Goal: Find specific page/section: Find specific page/section

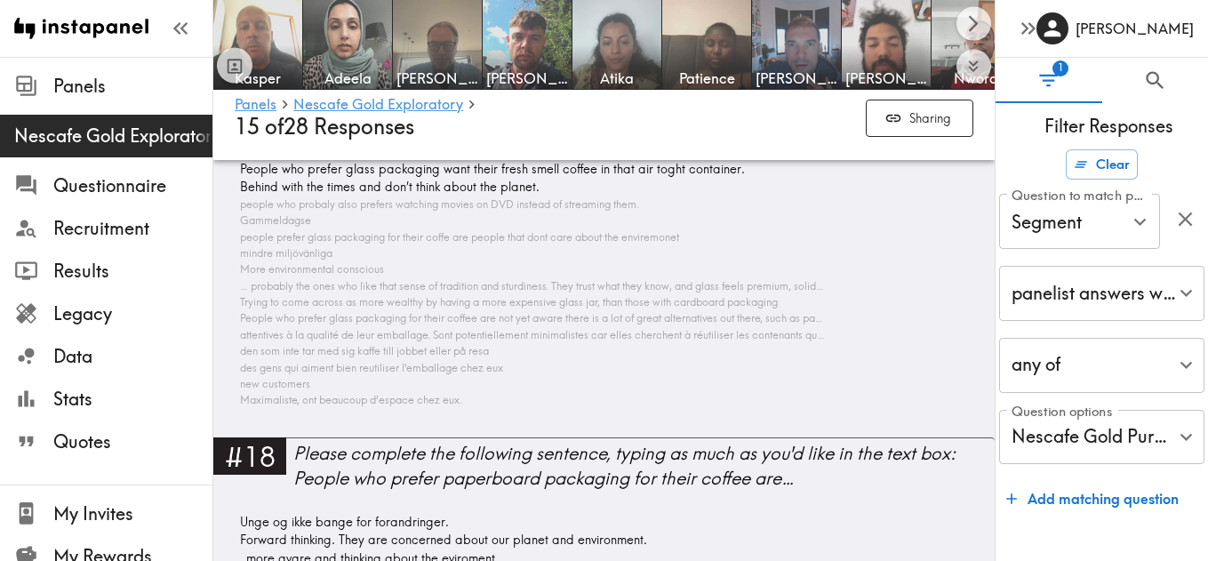
scroll to position [6940, 0]
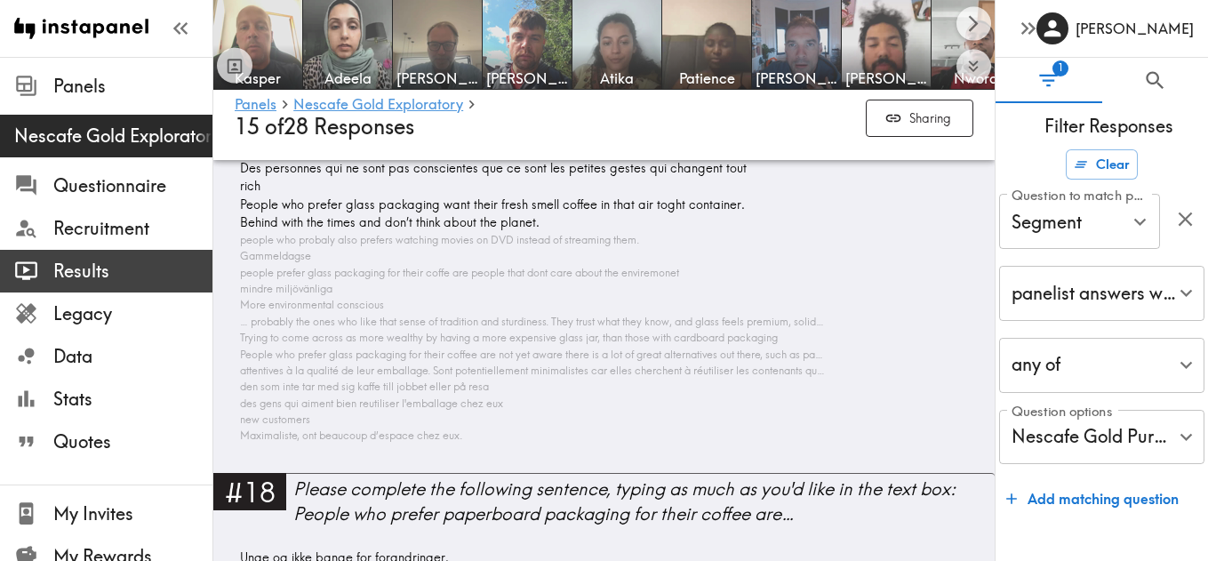
click at [100, 271] on span "Results" at bounding box center [132, 271] width 159 height 25
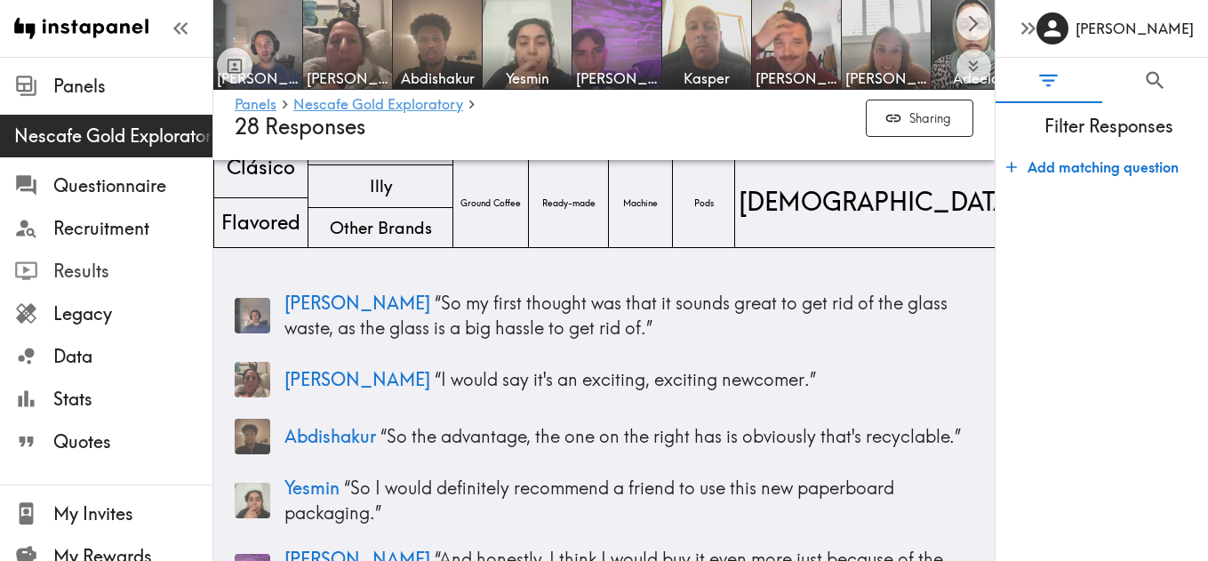
scroll to position [120, 0]
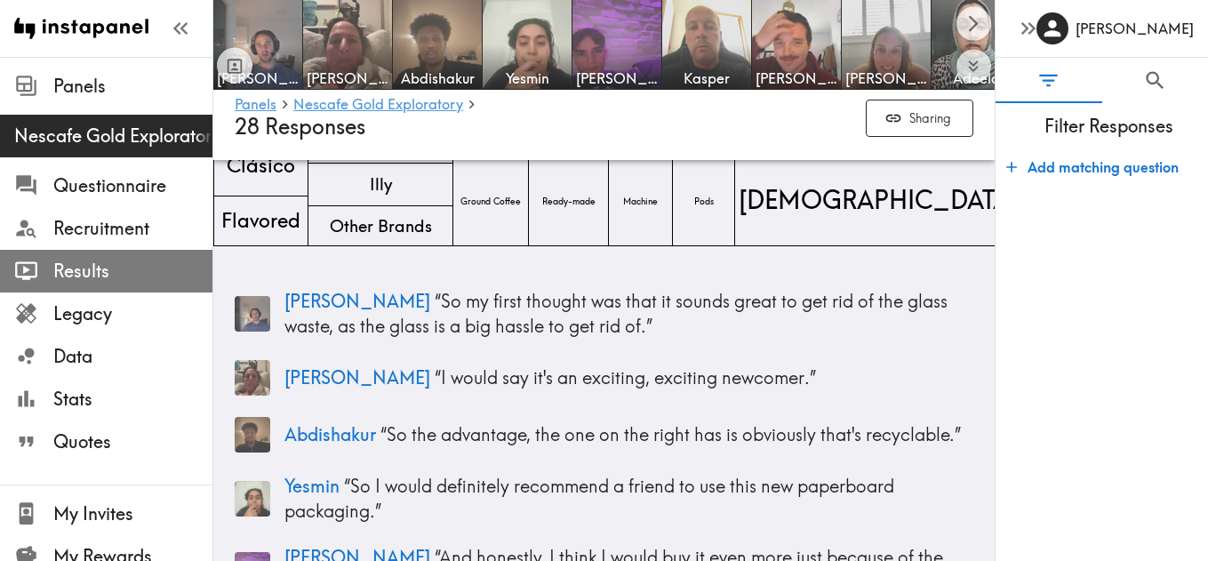
click at [97, 273] on span "Results" at bounding box center [132, 271] width 159 height 25
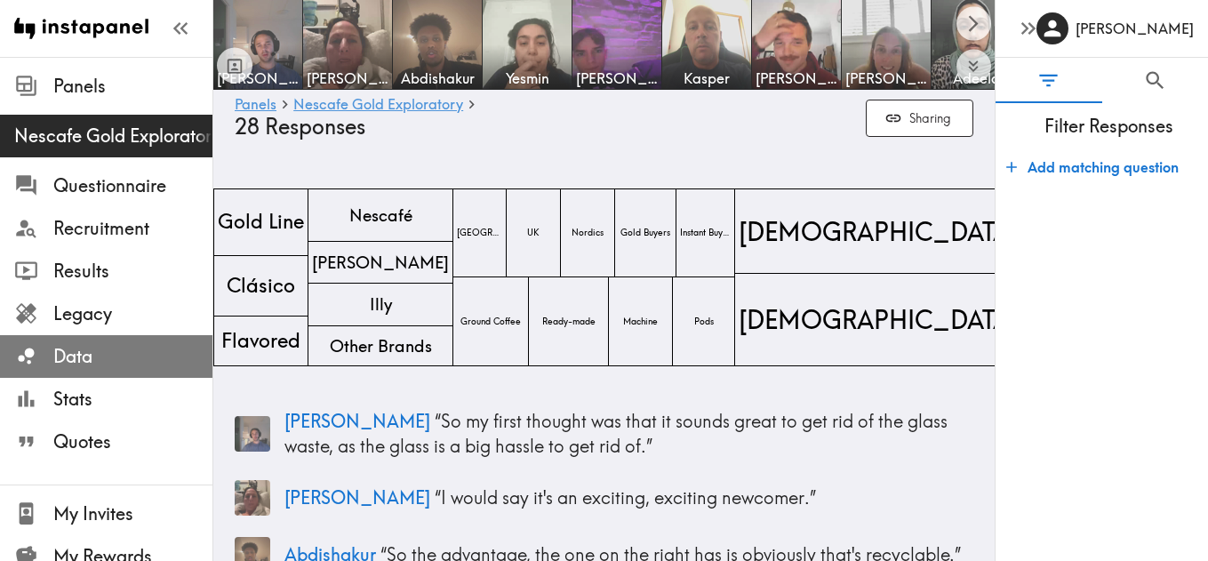
click at [106, 371] on span "Data" at bounding box center [132, 356] width 159 height 32
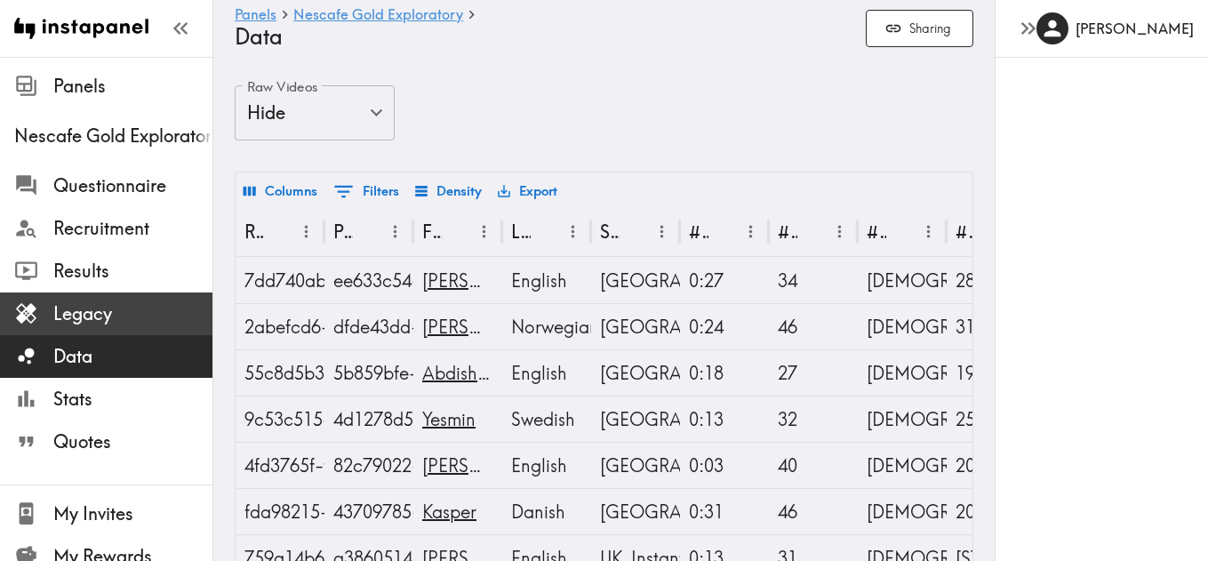
click at [134, 308] on span "Legacy" at bounding box center [132, 313] width 159 height 25
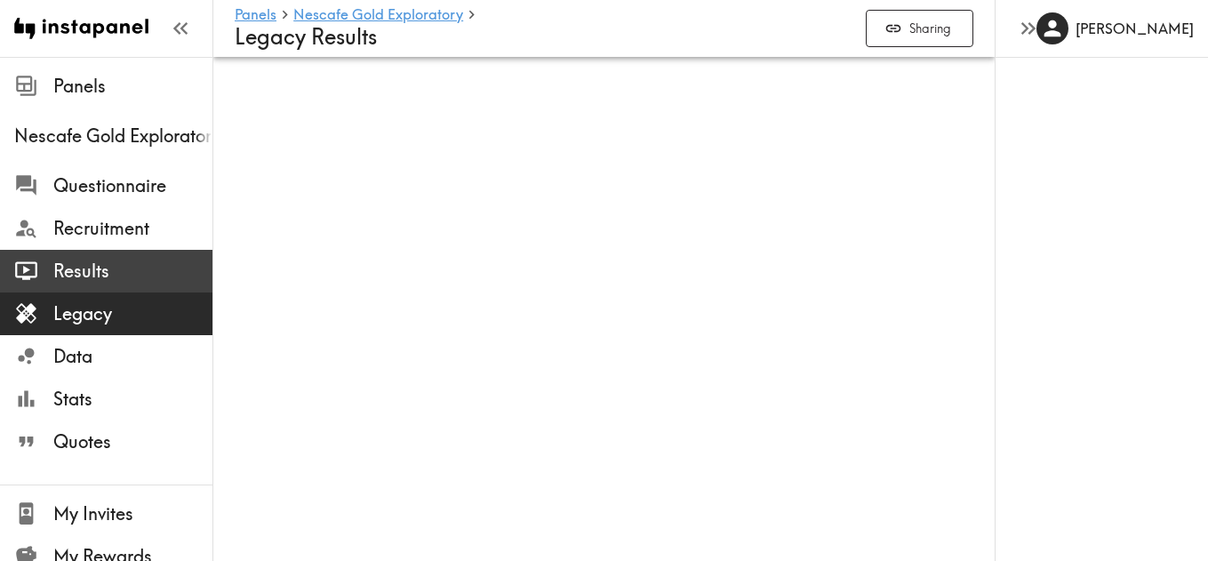
click at [133, 267] on span "Results" at bounding box center [132, 271] width 159 height 25
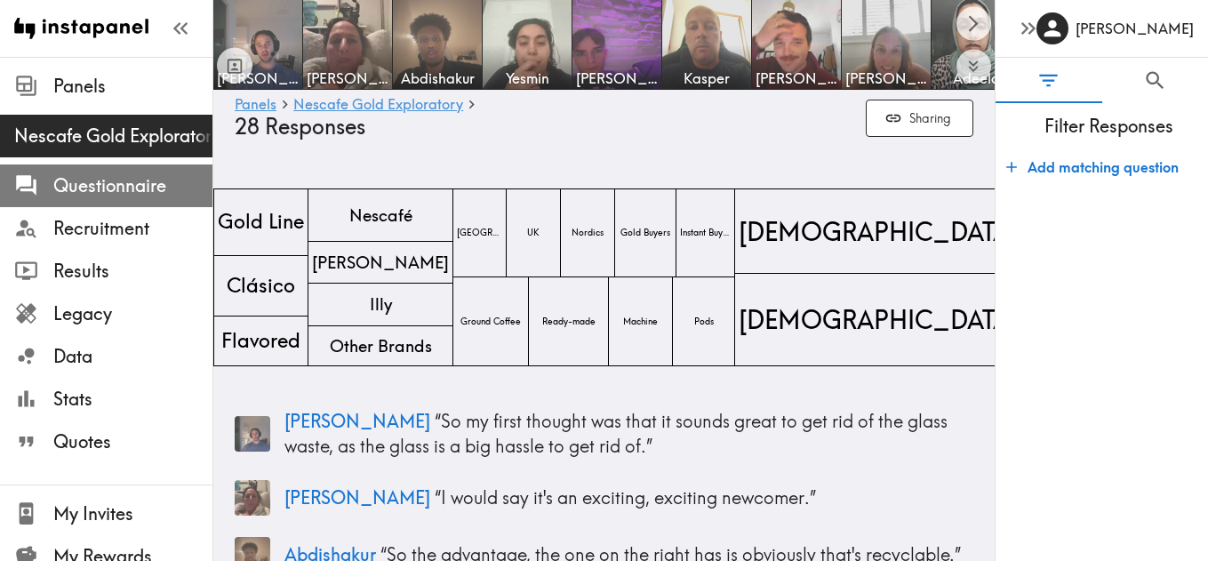
click at [135, 182] on span "Questionnaire" at bounding box center [132, 185] width 159 height 25
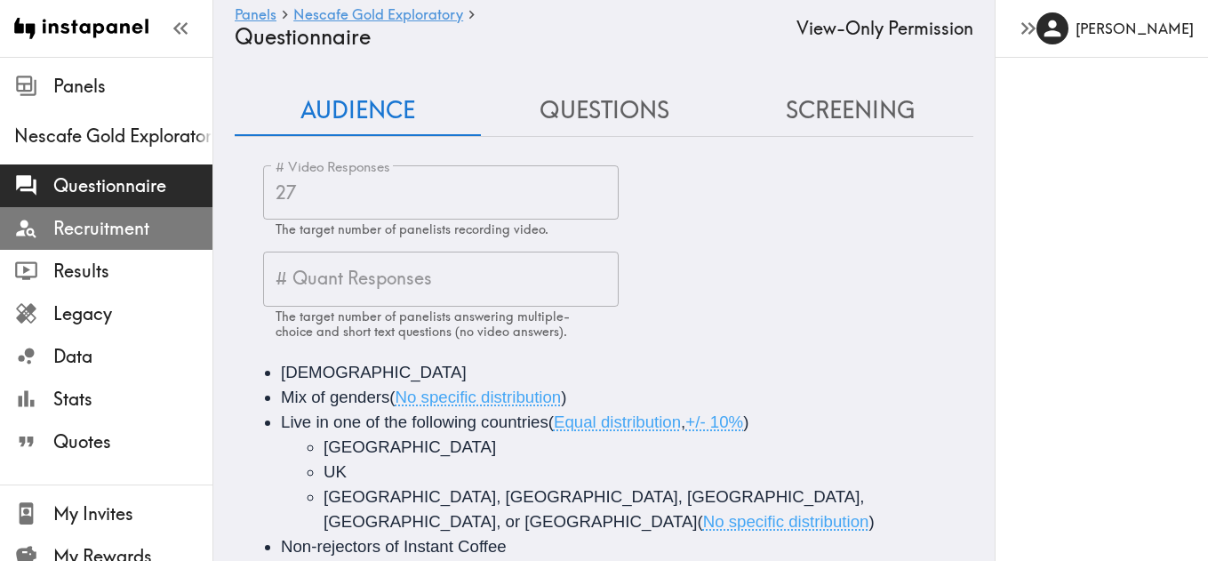
click at [135, 215] on span "Recruitment" at bounding box center [132, 228] width 159 height 32
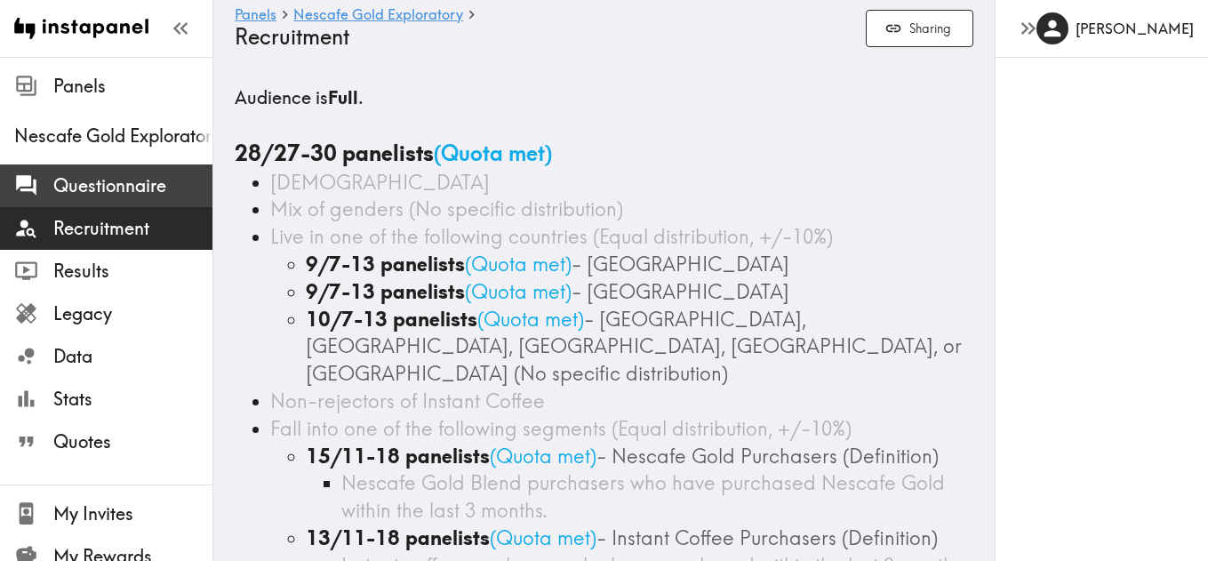
click at [128, 204] on div "Questionnaire" at bounding box center [106, 186] width 212 height 46
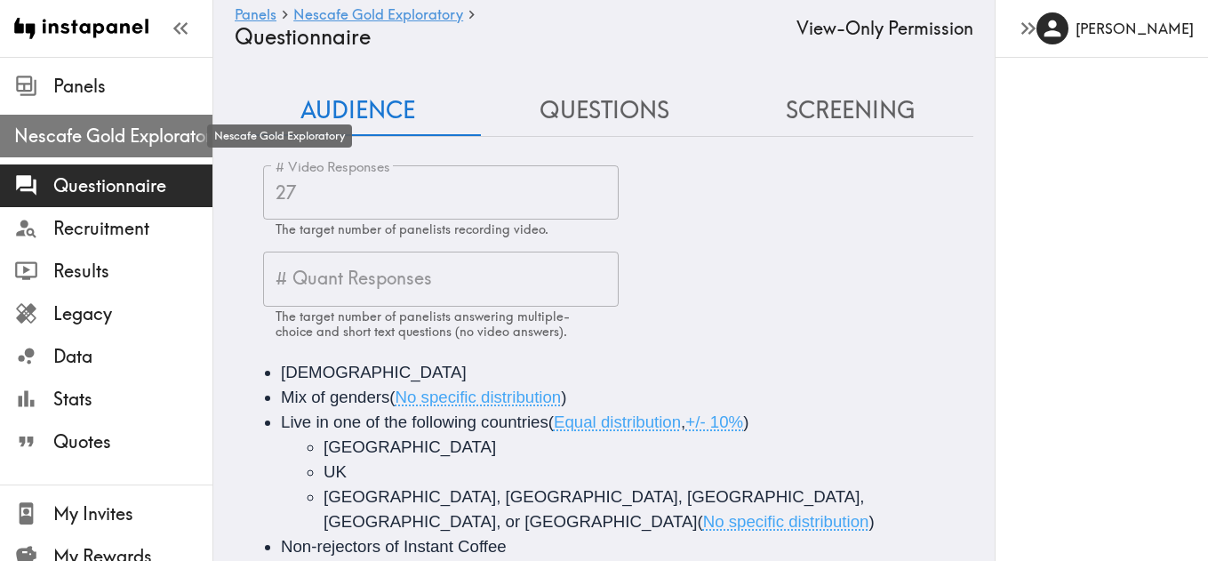
click at [139, 133] on span "Nescafe Gold Exploratory" at bounding box center [113, 136] width 198 height 25
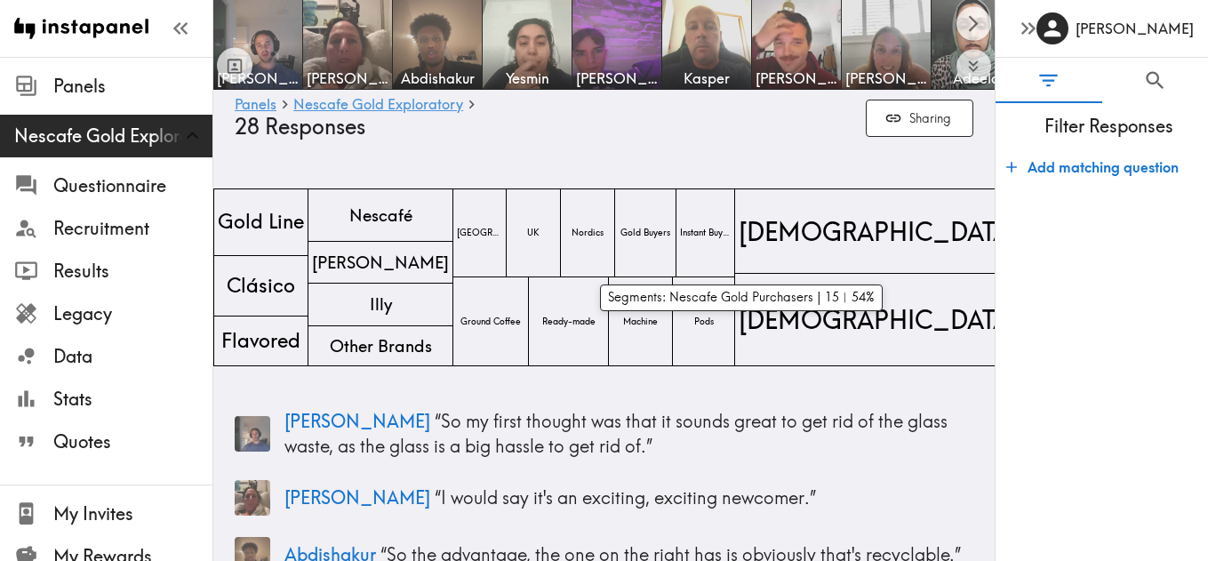
click at [676, 252] on div "Gold Buyers" at bounding box center [645, 232] width 61 height 89
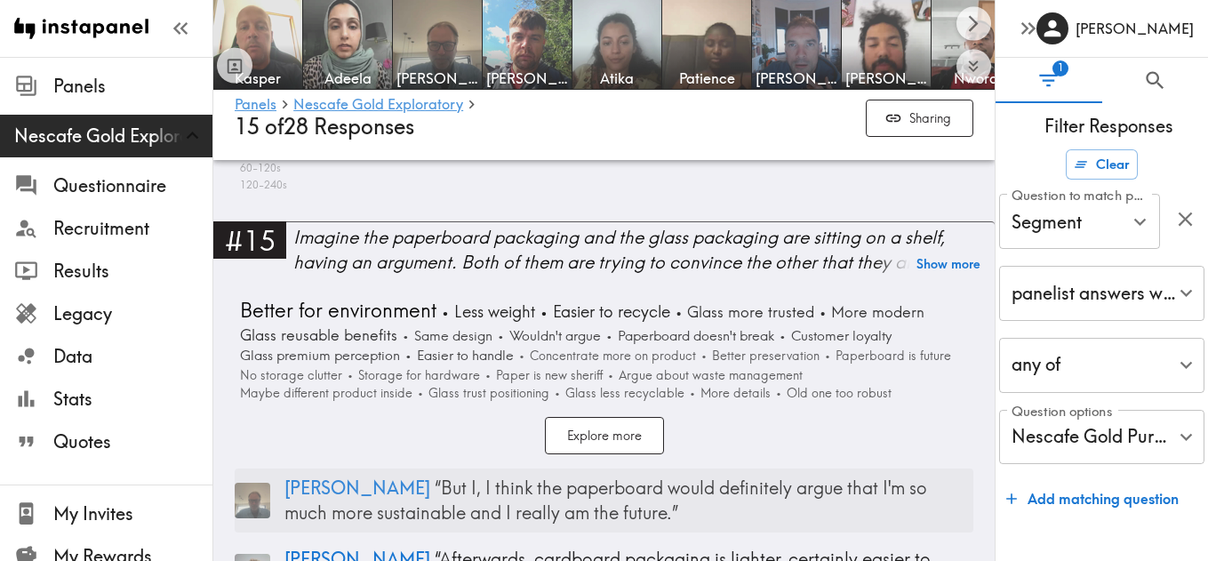
scroll to position [5385, 0]
